Goal: Information Seeking & Learning: Learn about a topic

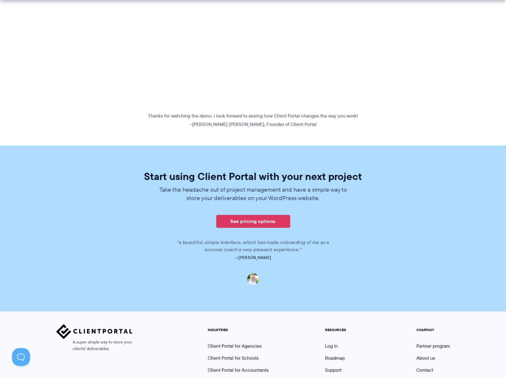
scroll to position [270, 0]
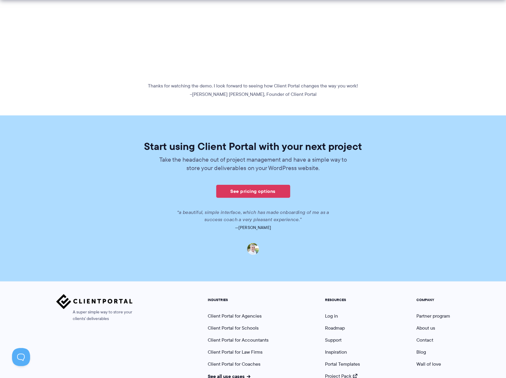
click at [269, 212] on p "“a beautiful, simple interface, which has made onboarding of me as a success co…" at bounding box center [252, 216] width 153 height 14
click at [402, 219] on div "“a beautiful, simple interface, which has made onboarding of me as a success co…" at bounding box center [253, 232] width 338 height 46
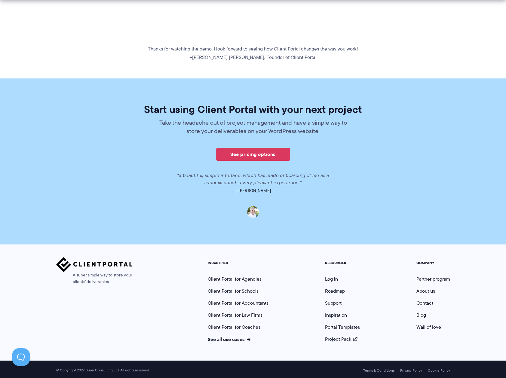
scroll to position [309, 0]
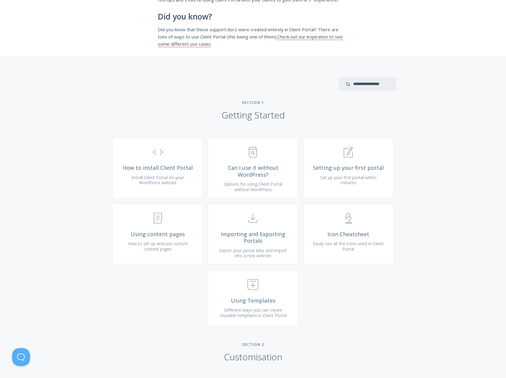
scroll to position [120, 0]
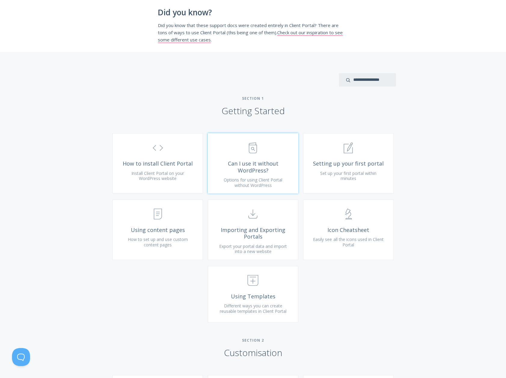
click at [260, 173] on span "Can I use it without WordPress?" at bounding box center [253, 167] width 72 height 14
